Goal: Navigation & Orientation: Find specific page/section

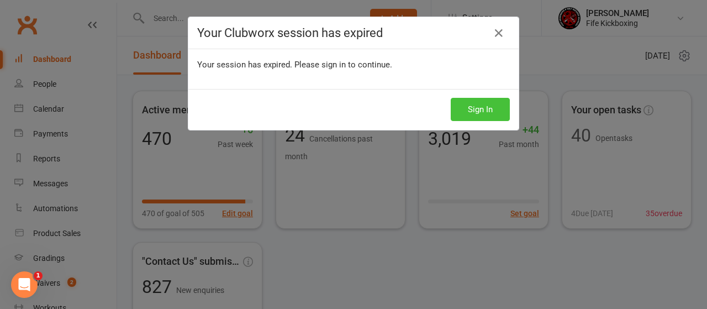
click at [484, 108] on button "Sign In" at bounding box center [480, 109] width 59 height 23
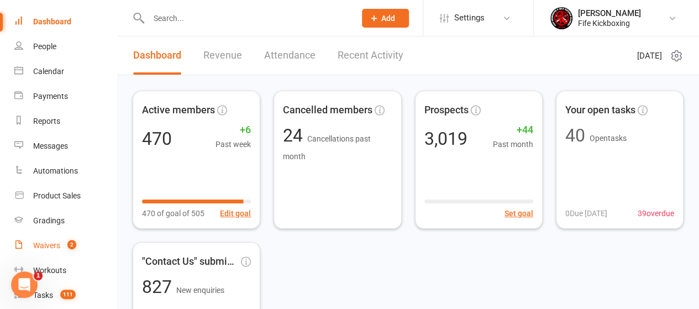
scroll to position [55, 0]
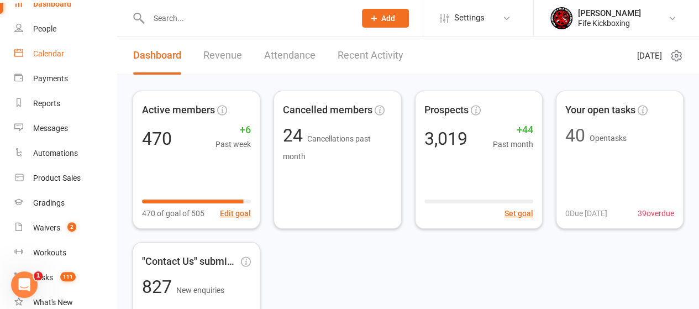
click at [54, 54] on div "Calendar" at bounding box center [48, 53] width 31 height 9
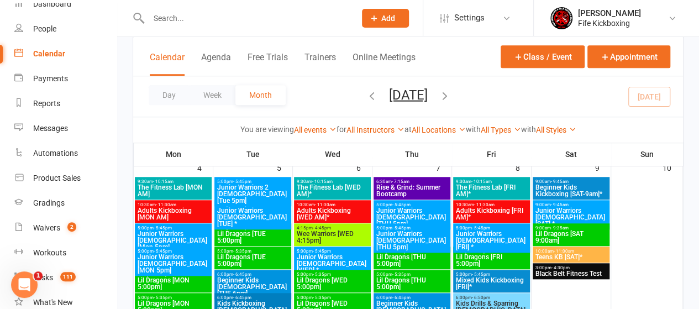
scroll to position [331, 0]
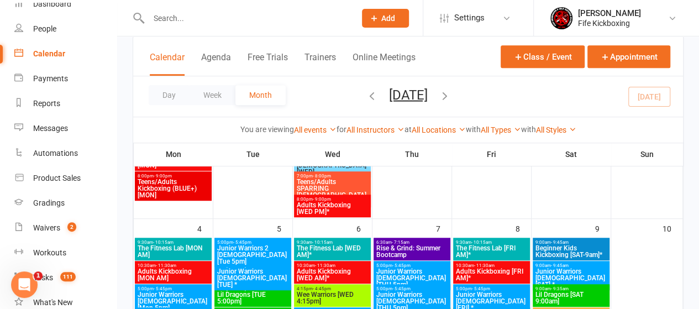
click at [330, 249] on span "The Fitness Lab [WED AM]*" at bounding box center [332, 251] width 72 height 13
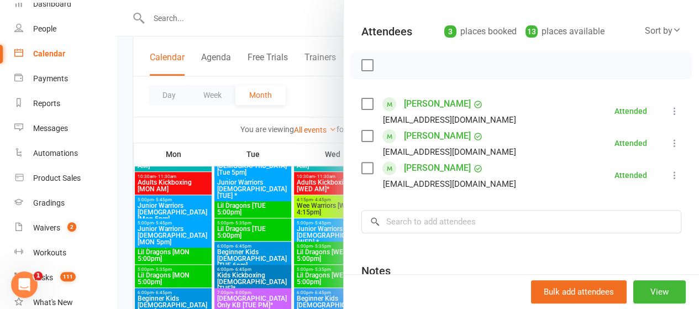
scroll to position [442, 0]
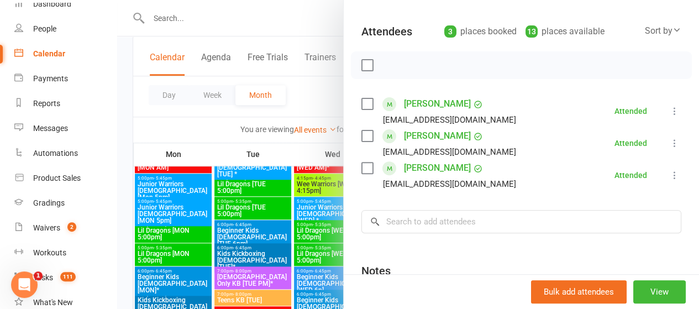
click at [197, 115] on div at bounding box center [408, 154] width 582 height 309
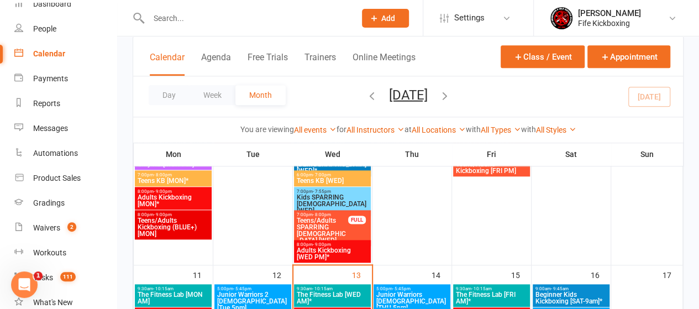
scroll to position [663, 0]
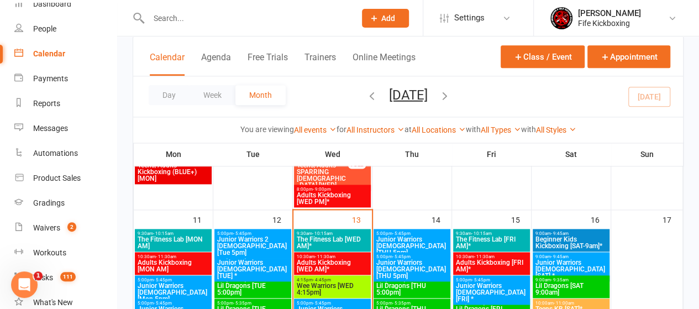
click at [326, 240] on span "The Fitness Lab [WED AM]*" at bounding box center [332, 242] width 72 height 13
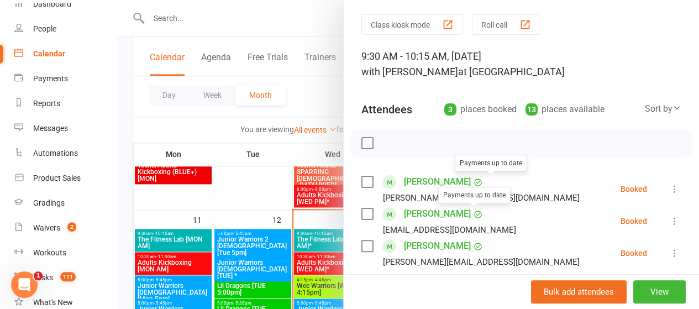
scroll to position [55, 0]
